Goal: Navigation & Orientation: Find specific page/section

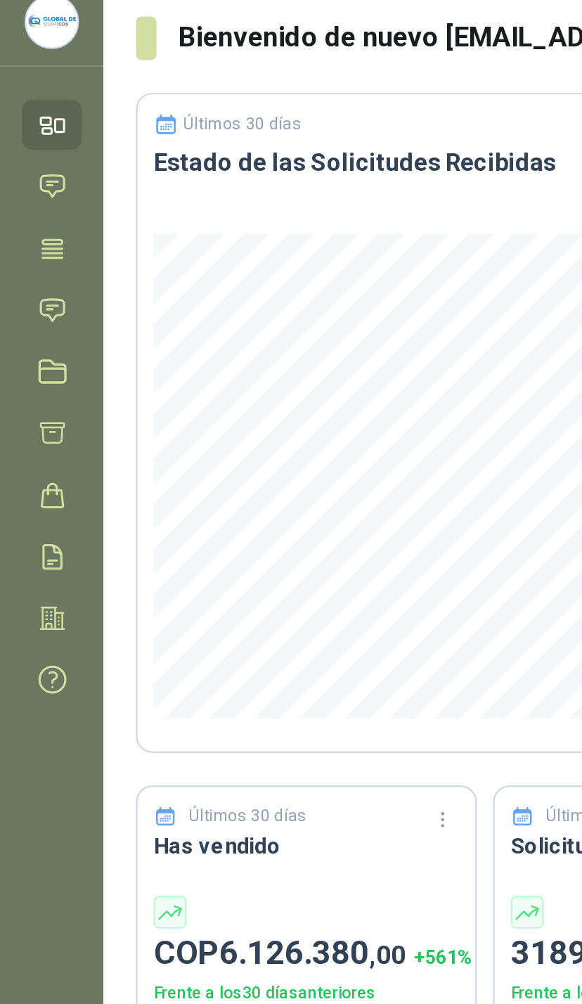
click at [31, 206] on icon at bounding box center [27, 213] width 15 height 15
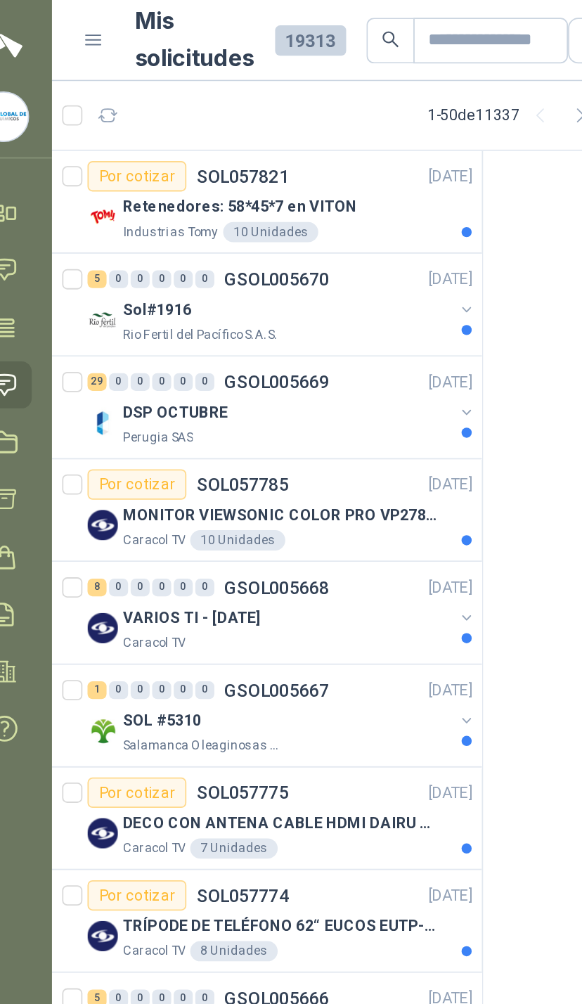
click at [278, 173] on button "button" at bounding box center [283, 171] width 11 height 11
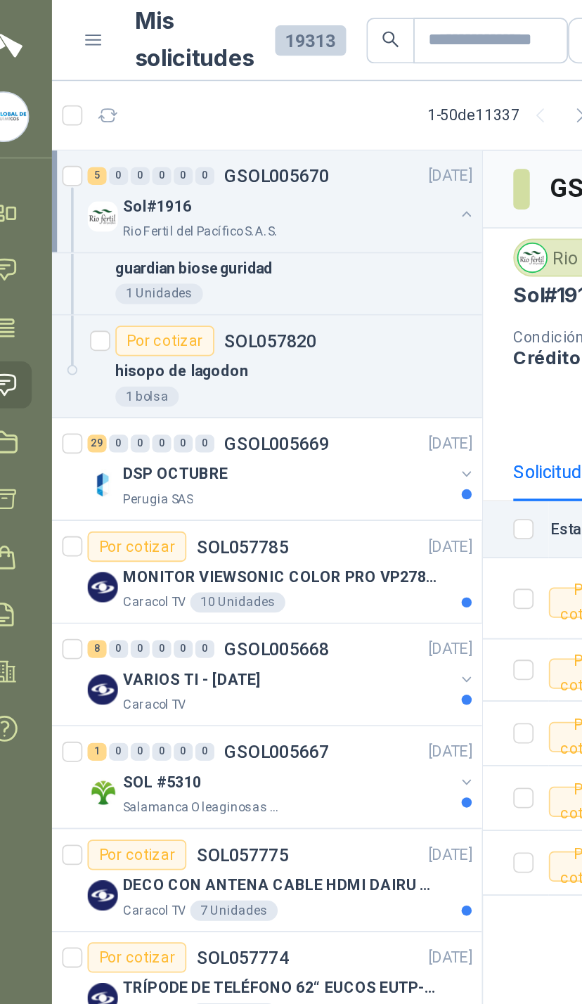
scroll to position [269, 0]
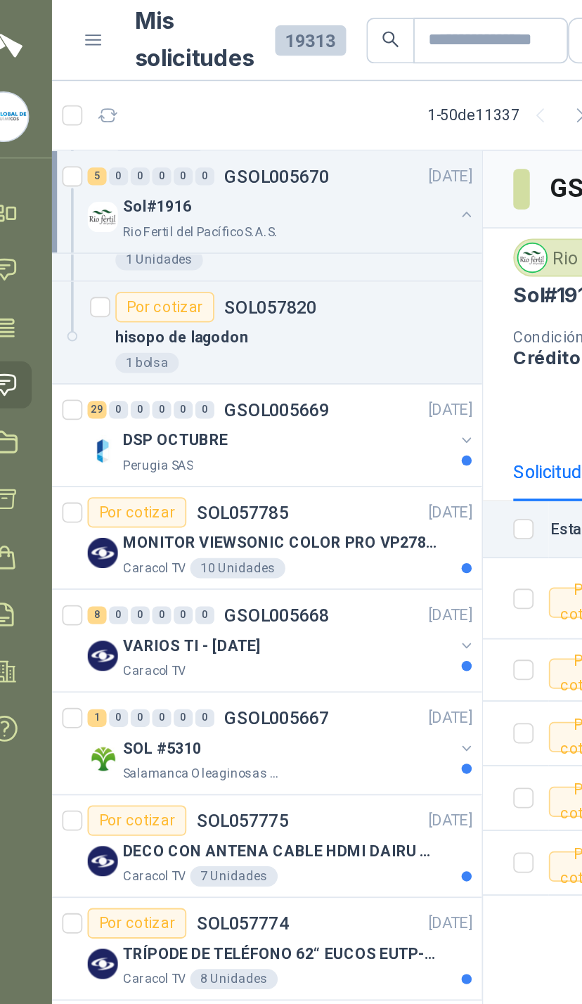
click at [278, 240] on button "button" at bounding box center [283, 243] width 11 height 11
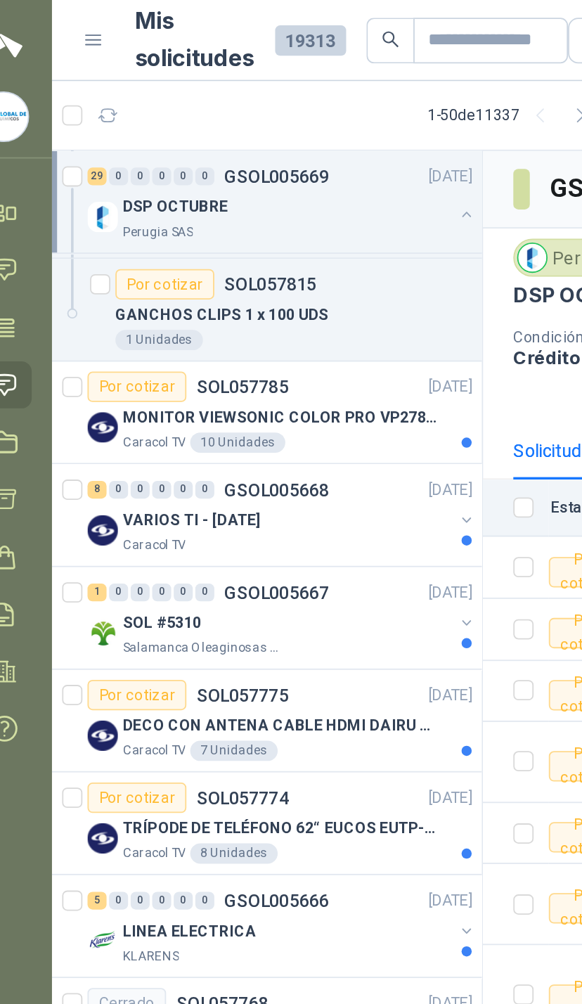
scroll to position [1991, 0]
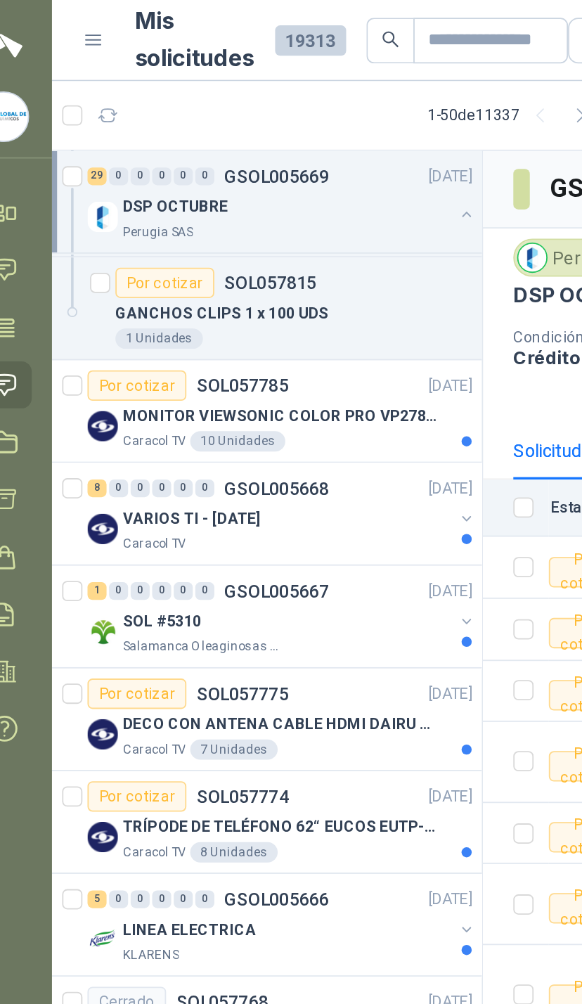
click at [278, 293] on button "button" at bounding box center [283, 287] width 11 height 11
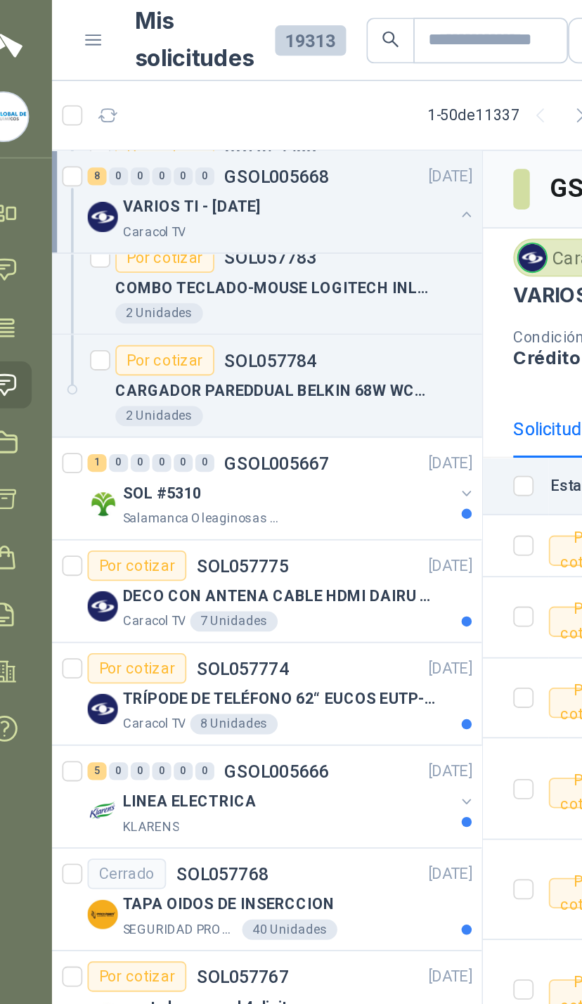
scroll to position [2526, 0]
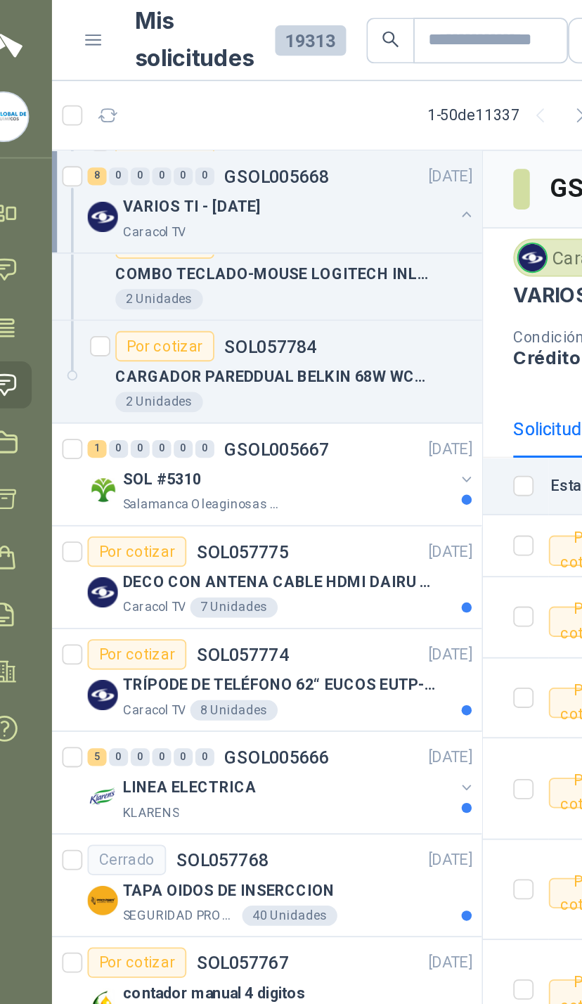
click at [278, 267] on button "button" at bounding box center [283, 265] width 11 height 11
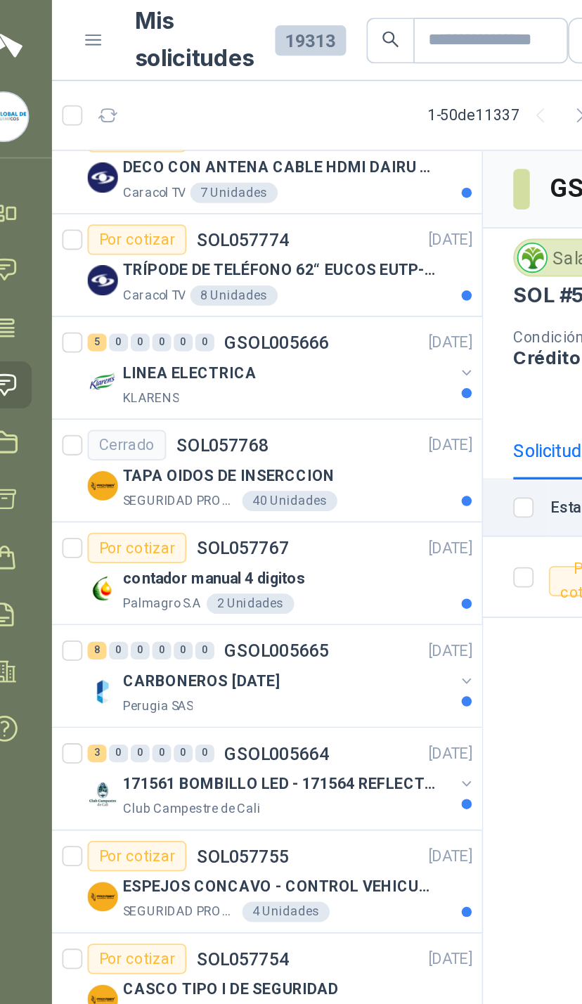
scroll to position [2810, 0]
